Goal: Task Accomplishment & Management: Complete application form

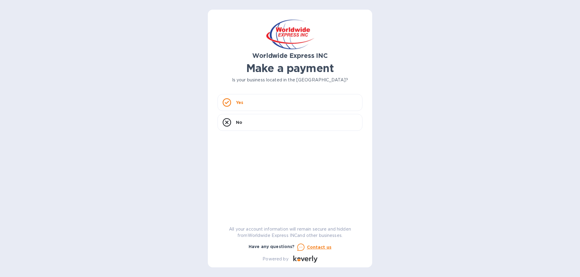
click at [240, 102] on p "Yes" at bounding box center [239, 103] width 7 height 6
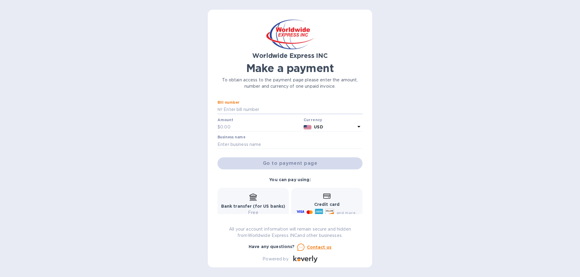
click at [233, 108] on input "text" at bounding box center [292, 109] width 140 height 9
paste input "B00024690"
type input "B00024690"
click at [233, 129] on input "text" at bounding box center [260, 127] width 81 height 9
click at [228, 125] on input "text" at bounding box center [260, 127] width 81 height 9
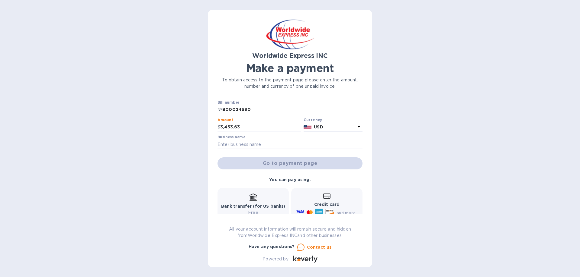
type input "3,453.63"
click at [227, 144] on input "text" at bounding box center [289, 144] width 145 height 9
type input "BLUSH APOTHECARY"
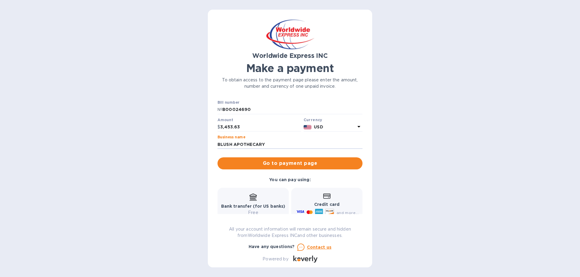
click at [305, 162] on span "Go to payment page" at bounding box center [289, 163] width 135 height 7
